Goal: Information Seeking & Learning: Learn about a topic

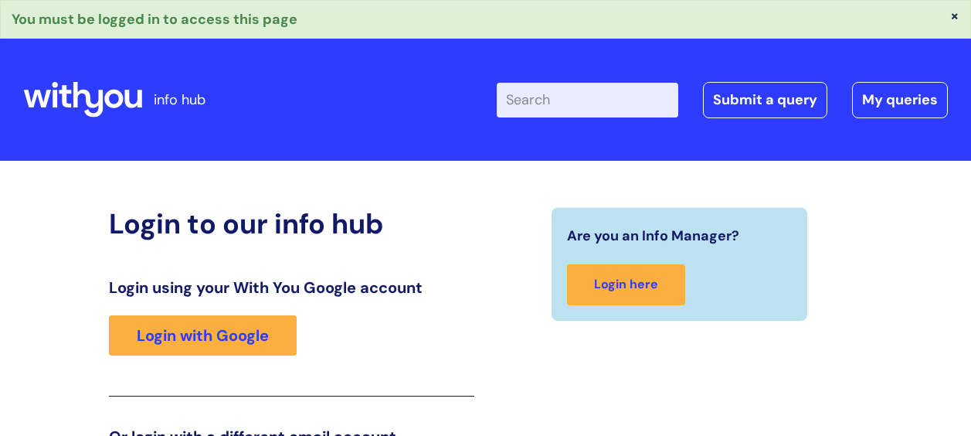
scroll to position [269, 0]
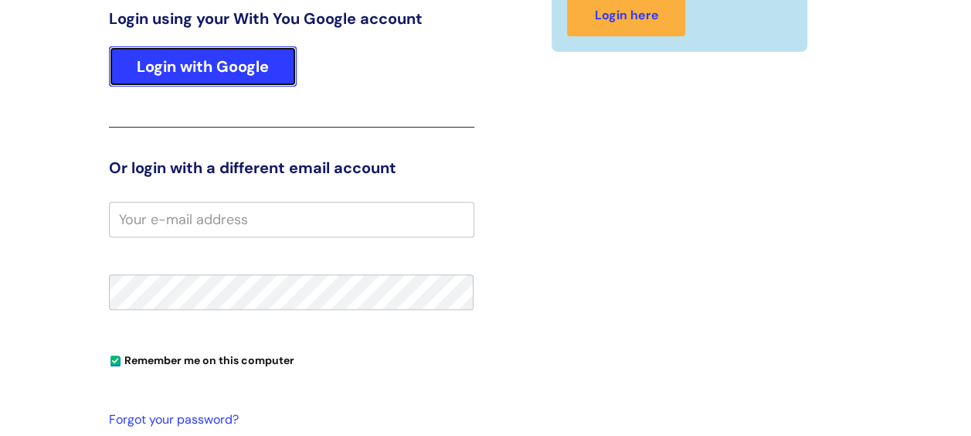
click at [269, 68] on link "Login with Google" at bounding box center [203, 66] width 188 height 40
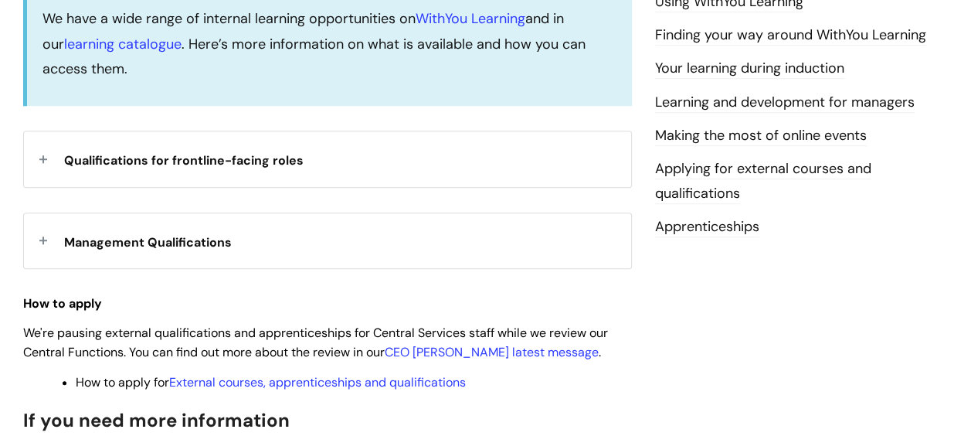
scroll to position [525, 0]
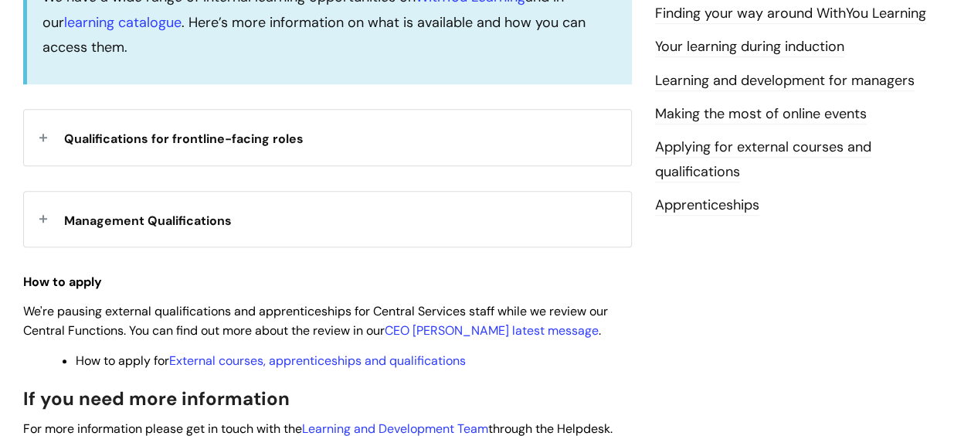
click at [379, 125] on div "Qualifications for frontline-facing roles" at bounding box center [327, 137] width 607 height 55
